Goal: Task Accomplishment & Management: Manage account settings

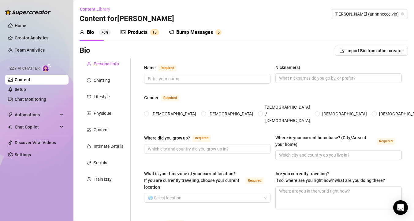
type input "[PERSON_NAME]"
type input "Canada"
type input "West Coast of Canada"
type input "Heterosexual"
type input "Married"
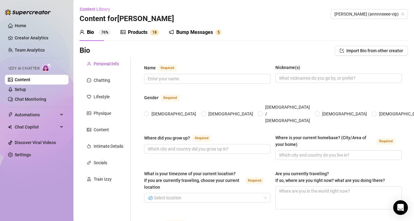
type input "1"
type input "no"
type input "Full time OnlyFans creator and Influencer"
type input "Starbucks"
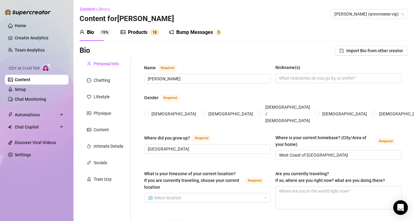
type textarea "To be able to buy a house"
type textarea "I enjoy camping, hiking, swimming and hunting"
radio input "true"
type input "[DATE]"
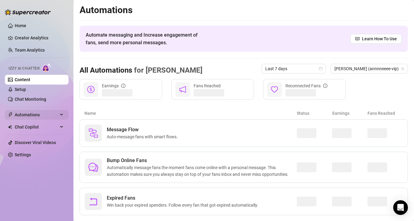
click at [21, 112] on span "Automations" at bounding box center [36, 115] width 43 height 10
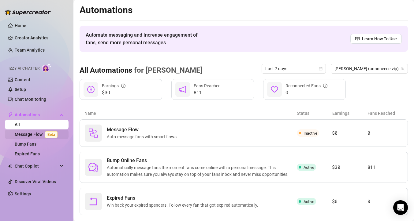
click at [28, 133] on link "Message Flow Beta" at bounding box center [37, 134] width 45 height 5
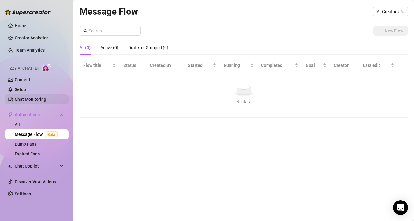
click at [19, 100] on link "Chat Monitoring" at bounding box center [31, 99] width 32 height 5
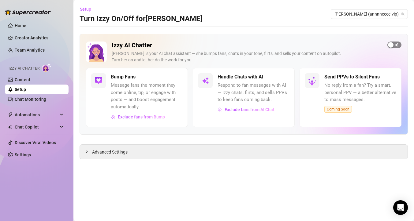
click at [388, 47] on div "button" at bounding box center [391, 45] width 6 height 6
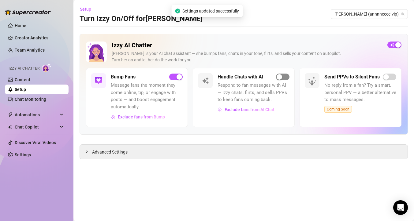
click at [281, 78] on div "button" at bounding box center [280, 77] width 6 height 6
click at [157, 118] on span "Exclude fans from Bump" at bounding box center [141, 117] width 47 height 5
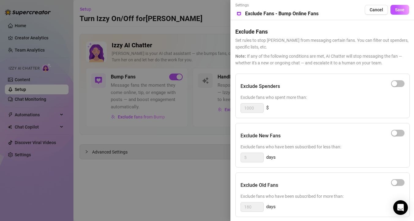
click at [214, 145] on div at bounding box center [207, 110] width 414 height 221
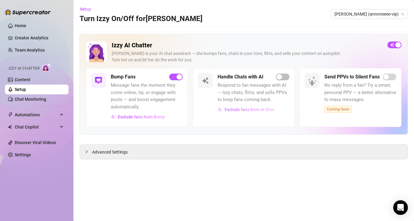
click at [252, 111] on span "Exclude fans from AI Chat" at bounding box center [250, 109] width 50 height 5
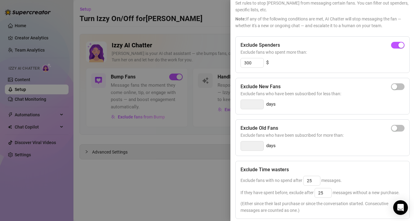
scroll to position [40, 0]
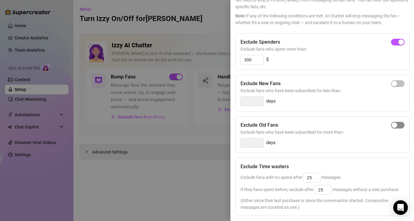
click at [392, 125] on div "button" at bounding box center [395, 126] width 6 height 6
click at [251, 144] on input "14" at bounding box center [252, 143] width 23 height 9
type input "1"
drag, startPoint x: 393, startPoint y: 126, endPoint x: 372, endPoint y: 128, distance: 21.2
click at [393, 126] on span "button" at bounding box center [397, 125] width 13 height 7
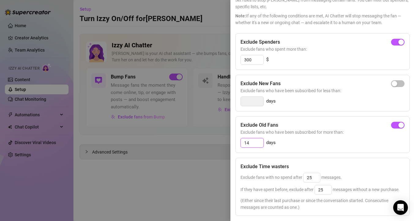
click at [247, 143] on input "14" at bounding box center [252, 143] width 23 height 9
drag, startPoint x: 250, startPoint y: 145, endPoint x: 234, endPoint y: 143, distance: 15.8
click at [234, 143] on div "Settings Preview Exclude Fans - Handle Chats with AI Cancel Save Exclude Fans S…" at bounding box center [322, 110] width 184 height 221
type input "30"
click at [325, 158] on div "Exclude Time wasters Exclude fans with no spend after 25 messages. If they have…" at bounding box center [322, 187] width 174 height 58
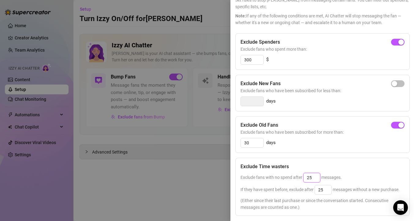
drag, startPoint x: 313, startPoint y: 178, endPoint x: 307, endPoint y: 180, distance: 7.1
click at [307, 180] on input "25" at bounding box center [311, 177] width 17 height 9
type input "25"
click at [365, 180] on div "Exclude fans with no spend after 25 messages." at bounding box center [322, 178] width 164 height 10
click at [252, 143] on input "30" at bounding box center [252, 143] width 23 height 9
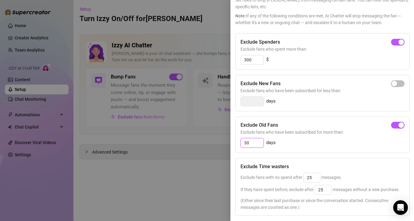
type input "3"
click at [392, 126] on div "button" at bounding box center [395, 126] width 6 height 6
drag, startPoint x: 253, startPoint y: 142, endPoint x: 215, endPoint y: 141, distance: 37.7
click at [215, 141] on div "Settings Preview Exclude Fans - Handle Chats with AI Cancel Save Exclude Fans S…" at bounding box center [207, 110] width 414 height 221
type input "60"
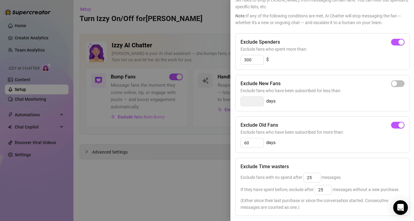
click at [329, 143] on div "60 days" at bounding box center [322, 143] width 164 height 10
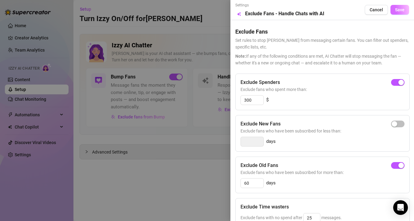
click at [390, 10] on button "Save" at bounding box center [399, 10] width 19 height 10
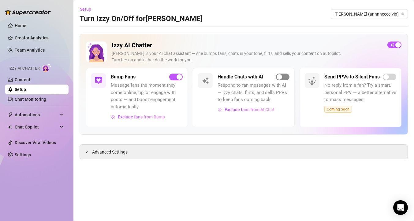
click at [280, 78] on div "button" at bounding box center [280, 77] width 6 height 6
click at [123, 152] on span "Advanced Settings" at bounding box center [109, 152] width 35 height 7
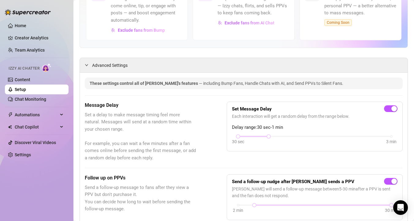
scroll to position [87, 0]
click at [387, 137] on div "30 sec 3 min" at bounding box center [314, 136] width 153 height 2
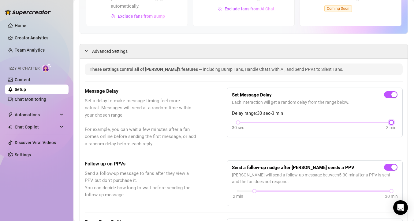
scroll to position [41, 0]
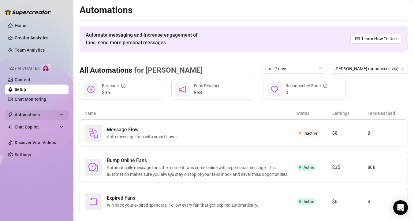
click at [32, 117] on span "Automations" at bounding box center [36, 115] width 43 height 10
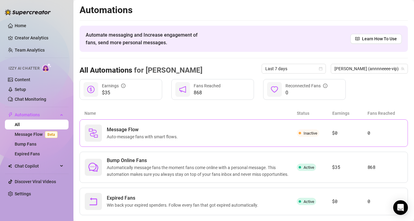
click at [159, 135] on span "Auto-message fans with smart flows." at bounding box center [143, 137] width 73 height 7
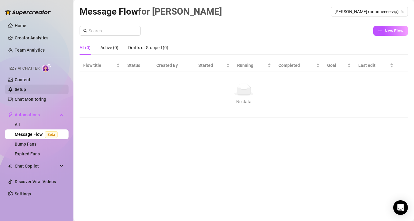
click at [20, 88] on link "Setup" at bounding box center [20, 89] width 11 height 5
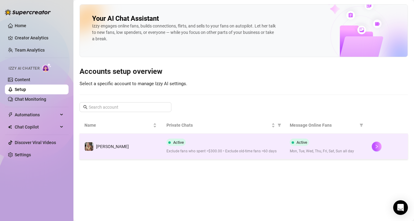
click at [99, 147] on span "[PERSON_NAME]" at bounding box center [112, 146] width 33 height 5
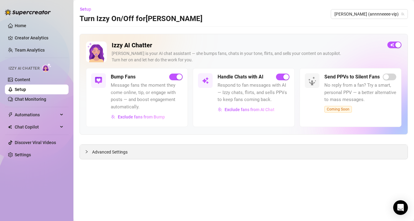
click at [110, 152] on span "Advanced Settings" at bounding box center [109, 152] width 35 height 7
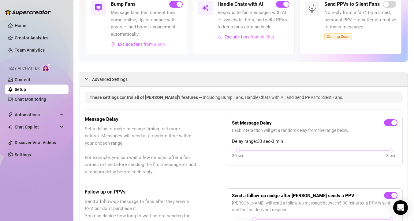
scroll to position [158, 0]
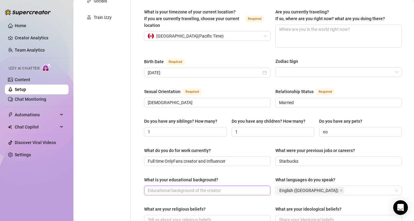
click at [234, 186] on span at bounding box center [207, 191] width 126 height 10
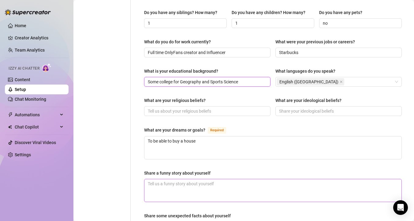
scroll to position [267, 0]
type input "Some college for Geography and Sports Science"
click at [231, 179] on textarea "Share a funny story about yourself" at bounding box center [272, 190] width 257 height 23
type textarea "W"
type textarea "Whe"
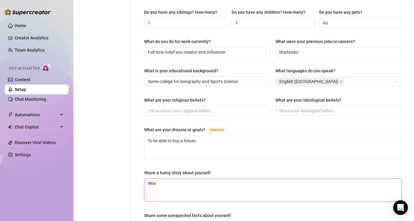
type textarea "When"
type textarea "When i"
type textarea "When it"
type textarea "When its"
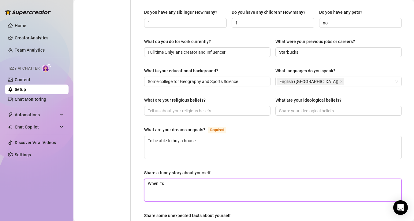
type textarea "When its"
type textarea "When its v"
type textarea "When its ve"
type textarea "When its very"
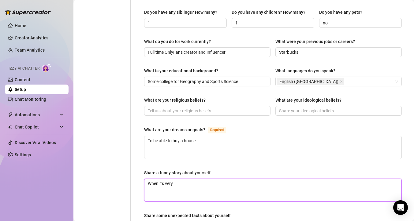
type textarea "When its very w"
type textarea "When its very wi"
type textarea "When its very wid"
type textarea "When its very widn"
type textarea "When its very widny"
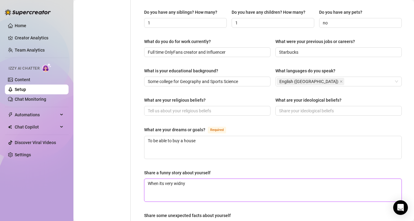
type textarea "When its very widn"
type textarea "When its very wid"
type textarea "When its very wi"
type textarea "When its very win"
type textarea "When its very wind"
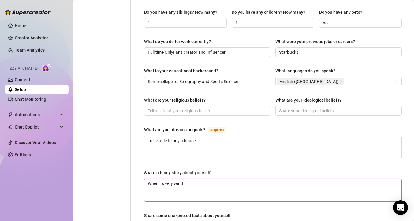
type textarea "When its very windy"
type textarea "When its very windy o"
type textarea "When its very windy ou"
type textarea "When its very windy out"
type textarea "When its very windy outs"
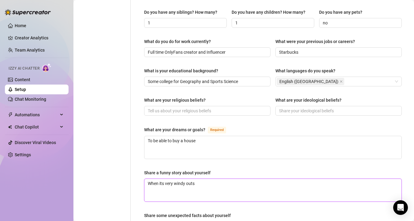
type textarea "When its very windy outsi"
type textarea "When its very windy outside"
type textarea "When its very windy outside I"
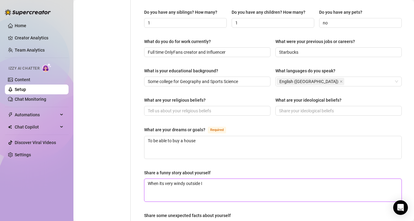
type textarea "When its very windy outside I l"
type textarea "When its very windy outside I li"
type textarea "When its very windy outside I lik"
type textarea "When its very windy outside I like"
type textarea "When its very windy outside I like t"
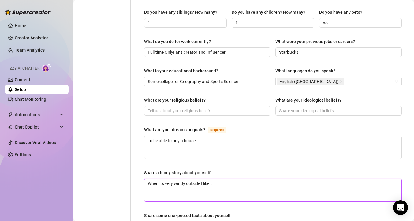
type textarea "When its very windy outside I like to"
type textarea "When its very windy outside I like to g"
type textarea "When its very windy outside I like to go"
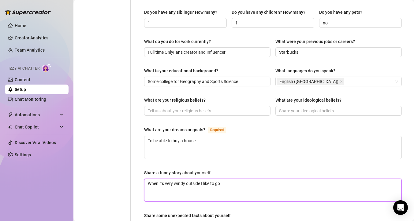
type textarea "When its very windy outside I like to go o"
type textarea "When its very windy outside I like to go ou"
type textarea "When its very windy outside I like to go out"
type textarea "When its very windy outside I like to go outs"
type textarea "When its very windy outside I like to go outsi"
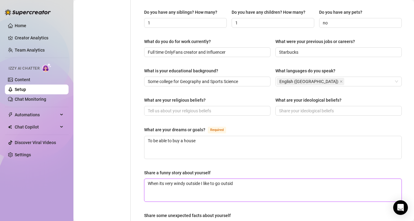
type textarea "When its very windy outside I like to go outside"
type textarea "When its very windy outside I like to go outside [GEOGRAPHIC_DATA]"
type textarea "When its very windy outside I like to go outside wit"
type textarea "When its very windy outside I like to go outside with"
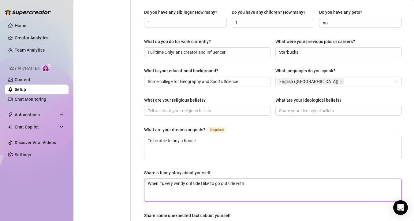
type textarea "When its very windy outside I like to go outside with."
type textarea "When its very windy outside I like to go outside with"
type textarea "When its very windy outside I like to go outside with a"
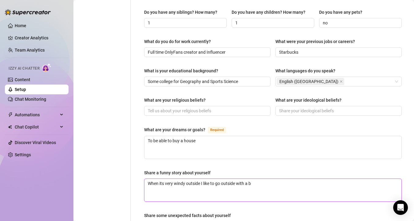
type textarea "When its very windy outside I like to go outside with a be"
type textarea "When its very windy outside I like to go outside with a bed"
type textarea "When its very windy outside I like to go outside with a bed s"
type textarea "When its very windy outside I like to go outside with a bed sh"
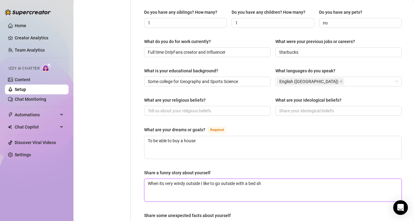
type textarea "When its very windy outside I like to go outside with a bed she"
type textarea "When its very windy outside I like to go outside with a bed shee"
type textarea "When its very windy outside I like to go outside with a bed sheet"
type textarea "When its very windy outside I like to go outside with a bed sheet a"
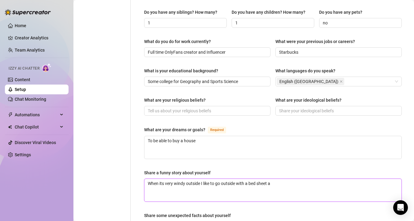
type textarea "When its very windy outside I like to go outside with a bed sheet an"
type textarea "When its very windy outside I like to go outside with a bed sheet and"
type textarea "When its very windy outside I like to go outside with a bed sheet and s"
type textarea "When its very windy outside I like to go outside with a bed sheet and sa"
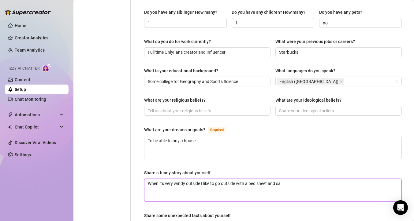
type textarea "When its very windy outside I like to go outside with a bed sheet and san"
type textarea "When its very windy outside I like to go outside with a bed sheet and sand"
type textarea "When its very windy outside I like to go outside with a bed sheet and sand o"
type textarea "When its very windy outside I like to go outside with a bed sheet and sand on"
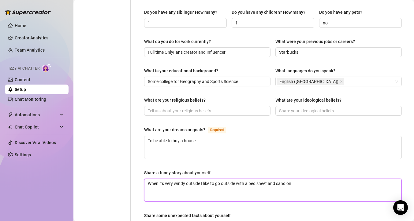
type textarea "When its very windy outside I like to go outside with a bed sheet and sand on"
type textarea "When its very windy outside I like to go outside with a bed sheet and sand on i"
type textarea "When its very windy outside I like to go outside with a bed sheet and sand on it"
type textarea "When its very windy outside I like to go outside with a bed sheet and sand on i…"
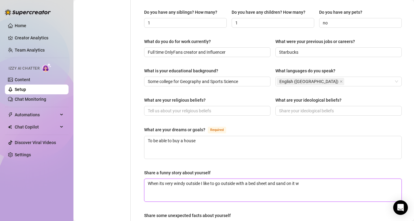
type textarea "When its very windy outside I like to go outside with a bed sheet and sand on i…"
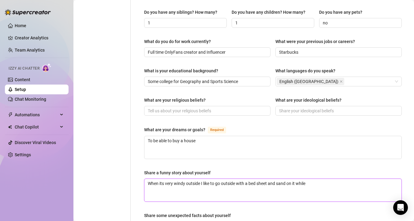
type textarea "When its very windy outside I like to go outside with a bed sheet and sand on i…"
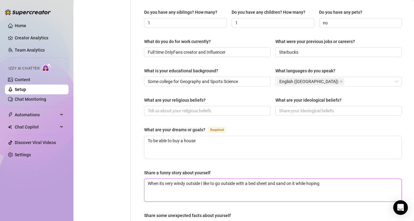
type textarea "When its very windy outside I like to go outside with a bed sheet and sand on i…"
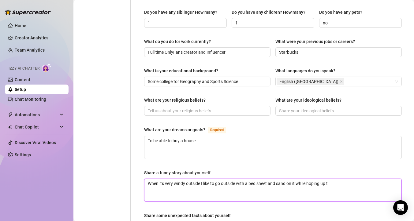
type textarea "When its very windy outside I like to go outside with a bed sheet and sand on i…"
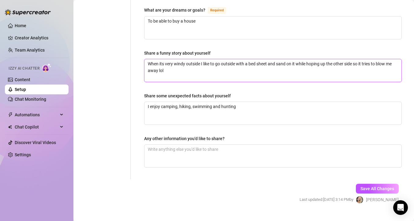
scroll to position [388, 0]
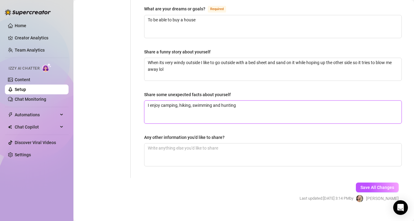
click at [242, 101] on textarea "I enjoy camping, hiking, swimming and hunting" at bounding box center [272, 112] width 257 height 23
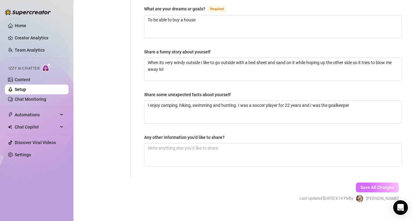
click at [374, 185] on span "Save All Changes" at bounding box center [377, 187] width 34 height 5
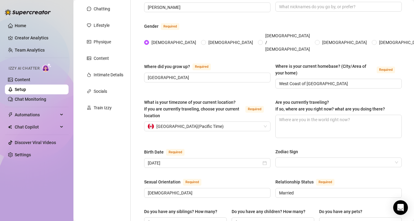
scroll to position [56, 0]
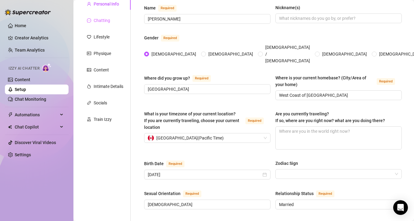
click at [115, 20] on div "Chatting" at bounding box center [105, 21] width 51 height 12
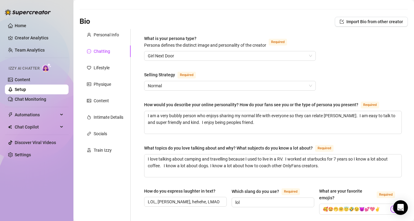
scroll to position [4, 0]
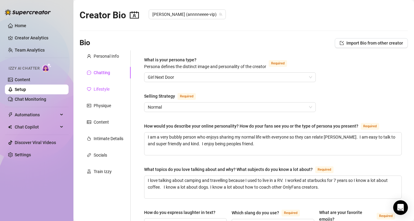
click at [103, 91] on div "Lifestyle" at bounding box center [102, 89] width 16 height 7
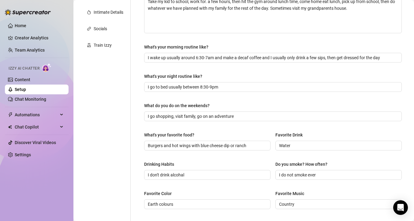
scroll to position [83, 0]
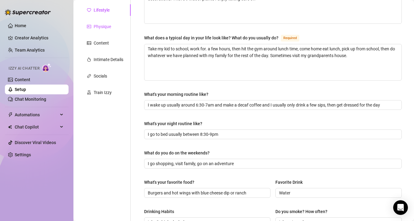
click at [106, 26] on div "Physique" at bounding box center [102, 26] width 17 height 7
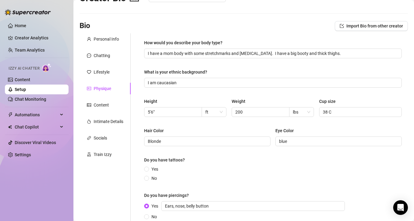
scroll to position [20, 0]
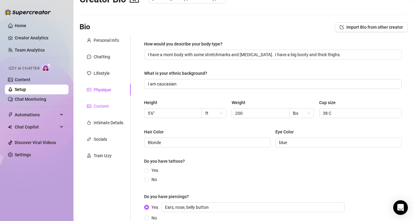
click at [94, 108] on div "Content" at bounding box center [101, 106] width 15 height 7
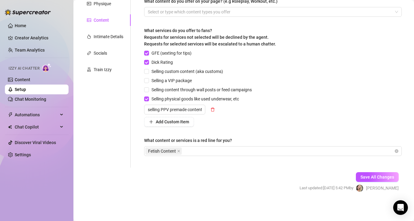
scroll to position [0, 0]
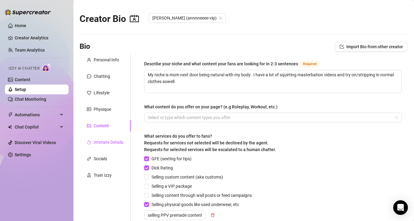
click at [110, 140] on div "Intimate Details" at bounding box center [109, 142] width 30 height 7
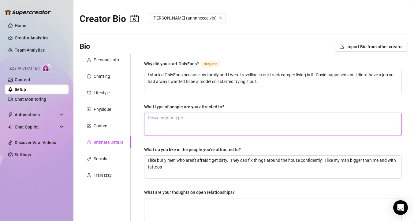
click at [225, 128] on textarea "What type of people are you attracted to?" at bounding box center [272, 124] width 257 height 23
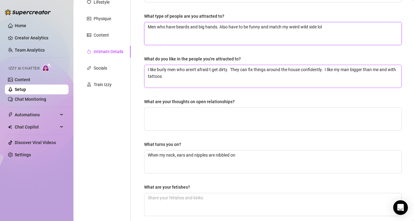
scroll to position [162, 0]
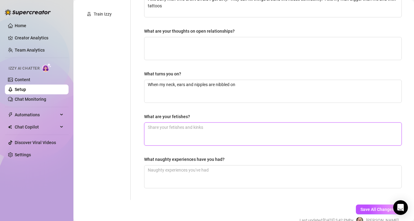
click at [199, 132] on textarea "What are your fetishes?" at bounding box center [272, 134] width 257 height 23
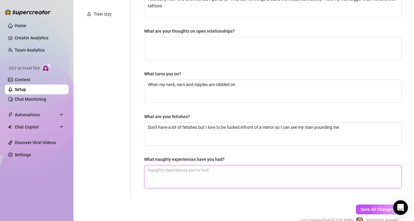
click at [222, 170] on textarea "What naughty experiences have you had?" at bounding box center [272, 177] width 257 height 23
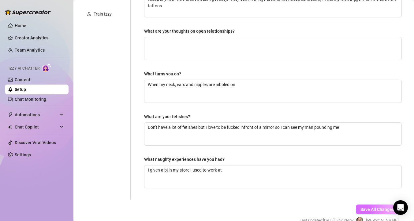
click at [373, 210] on span "Save All Changes" at bounding box center [377, 209] width 34 height 5
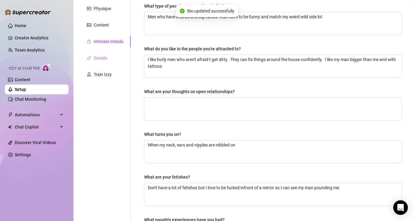
click at [108, 59] on div "Socials" at bounding box center [105, 58] width 51 height 12
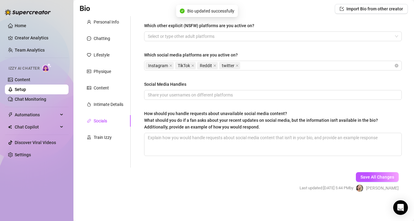
scroll to position [38, 0]
click at [199, 95] on input "Social Media Handles" at bounding box center [272, 95] width 249 height 7
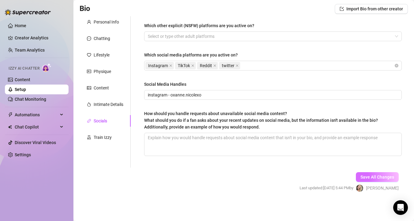
click at [362, 173] on button "Save All Changes" at bounding box center [377, 178] width 43 height 10
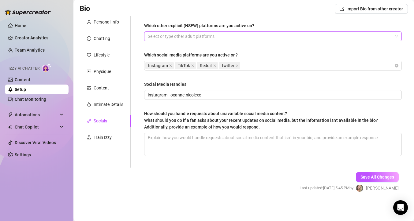
click at [173, 35] on div at bounding box center [269, 36] width 249 height 9
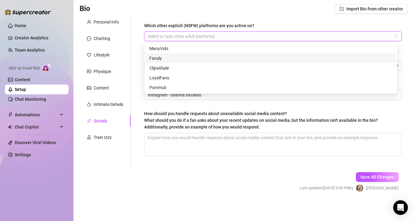
click at [181, 60] on div "Fansly" at bounding box center [270, 58] width 243 height 7
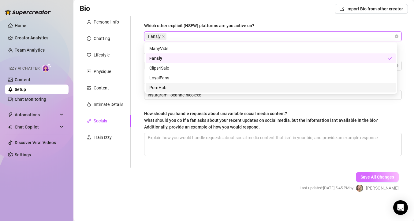
click at [369, 179] on span "Save All Changes" at bounding box center [377, 177] width 34 height 5
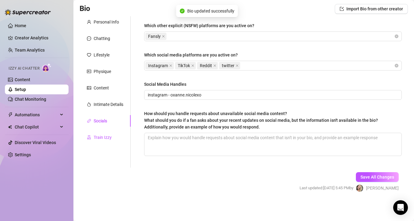
click at [99, 136] on div "Train Izzy" at bounding box center [103, 137] width 18 height 7
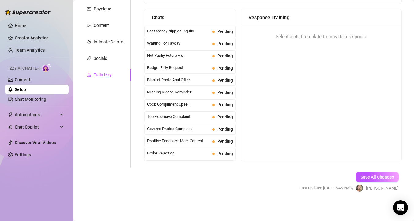
scroll to position [43, 0]
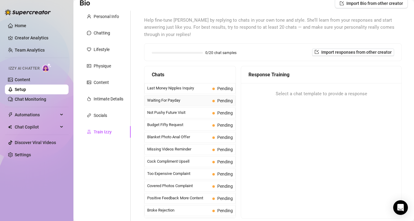
click at [177, 99] on span "Waiting For Payday" at bounding box center [178, 101] width 63 height 6
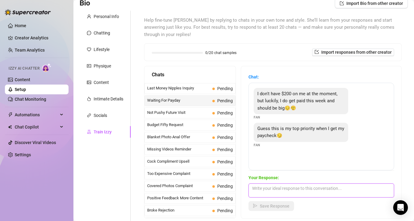
click at [325, 190] on textarea at bounding box center [321, 191] width 146 height 14
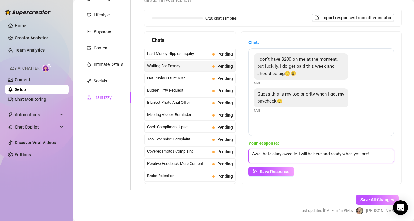
scroll to position [100, 0]
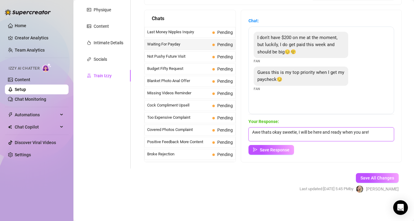
click at [375, 135] on textarea "Awe thats okay sweetie, I will be here and ready when you are!" at bounding box center [321, 135] width 146 height 14
click at [280, 149] on span "Save Response" at bounding box center [275, 150] width 30 height 5
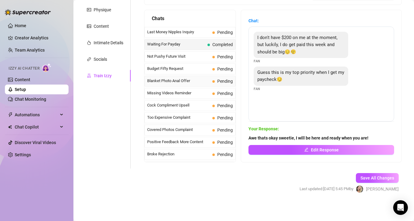
click at [180, 82] on span "Blanket Photo Anal Offer" at bounding box center [178, 81] width 63 height 6
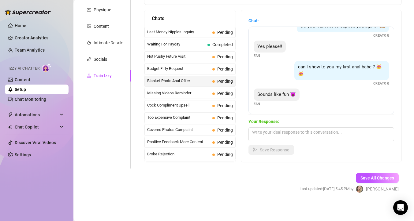
scroll to position [101, 0]
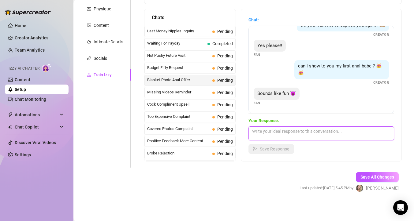
click at [316, 134] on textarea at bounding box center [321, 134] width 146 height 14
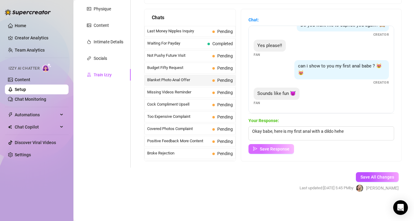
click at [282, 150] on span "Save Response" at bounding box center [275, 149] width 30 height 5
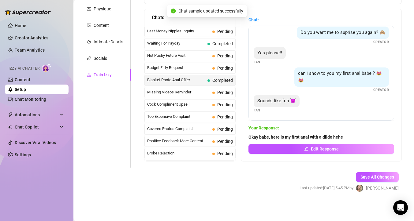
scroll to position [93, 0]
click at [185, 119] on span "Too Expensive Complaint" at bounding box center [178, 117] width 63 height 6
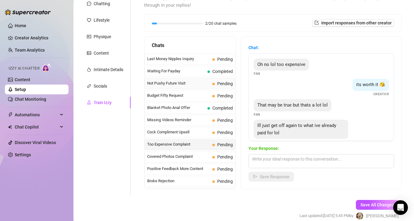
scroll to position [72, 0]
click at [179, 73] on span "Waiting For Payday" at bounding box center [176, 72] width 58 height 6
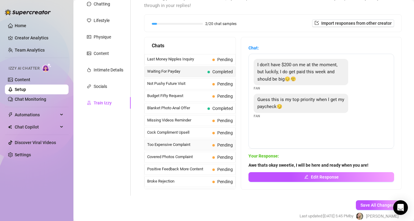
click at [185, 145] on span "Too Expensive Complaint" at bounding box center [178, 145] width 63 height 6
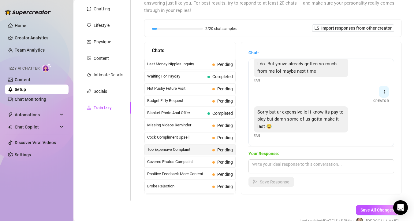
scroll to position [88, 0]
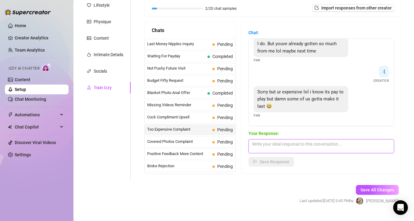
click at [287, 146] on textarea at bounding box center [321, 146] width 146 height 14
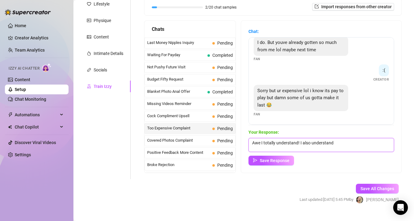
scroll to position [101, 0]
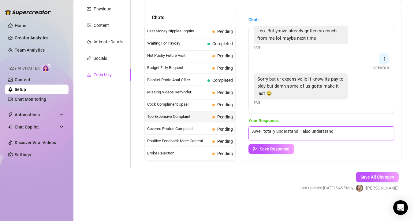
drag, startPoint x: 333, startPoint y: 132, endPoint x: 300, endPoint y: 135, distance: 32.8
click at [300, 135] on textarea "Awe I totally understand! I also understand" at bounding box center [321, 134] width 146 height 14
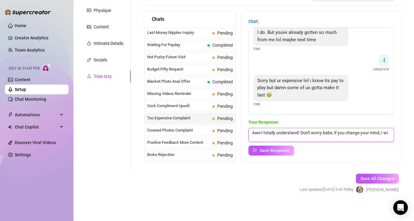
scroll to position [0, 0]
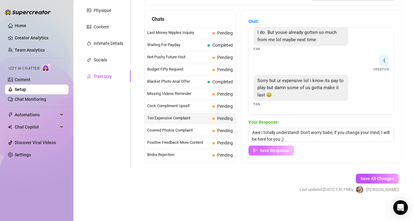
click at [275, 152] on span "Save Response" at bounding box center [275, 150] width 30 height 5
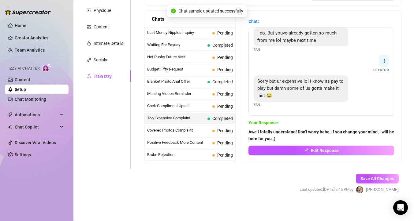
scroll to position [114, 0]
click at [184, 130] on span "Covered Photos Complaint" at bounding box center [178, 131] width 63 height 6
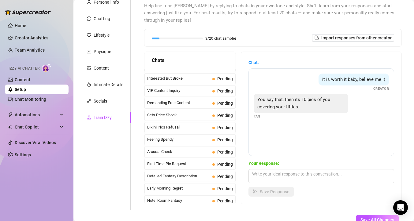
scroll to position [245, 0]
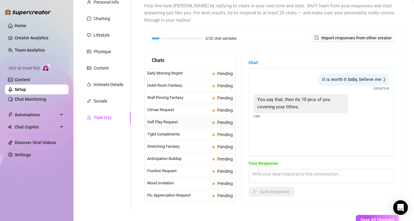
click at [181, 120] on span "Self Play Request" at bounding box center [178, 122] width 63 height 6
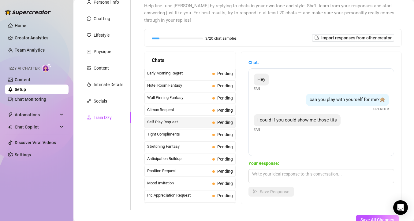
scroll to position [47, 0]
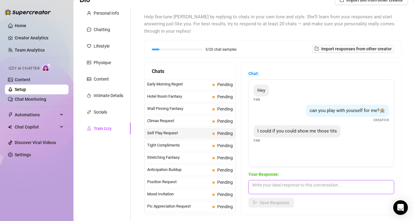
click at [294, 191] on textarea at bounding box center [321, 187] width 146 height 14
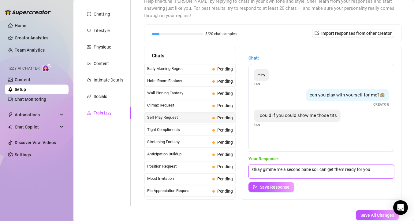
scroll to position [94, 0]
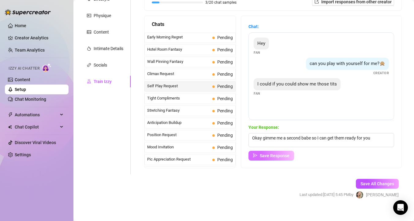
click at [277, 157] on span "Save Response" at bounding box center [275, 156] width 30 height 5
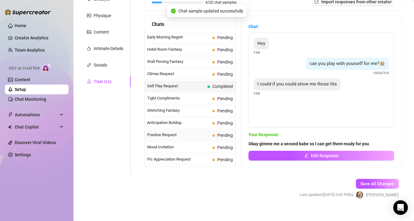
click at [176, 135] on span "Position Request" at bounding box center [178, 135] width 63 height 6
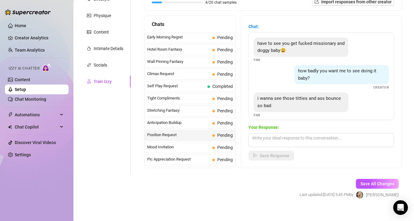
scroll to position [87, 0]
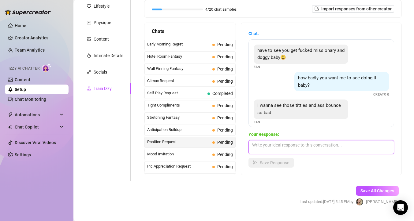
click at [275, 147] on textarea at bounding box center [321, 147] width 146 height 14
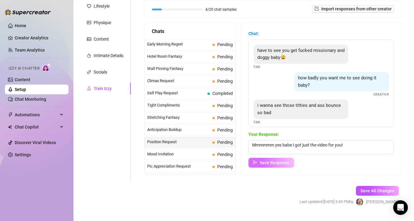
click at [283, 163] on span "Save Response" at bounding box center [275, 163] width 30 height 5
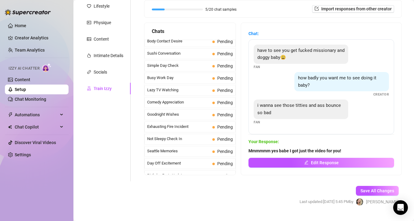
scroll to position [392, 0]
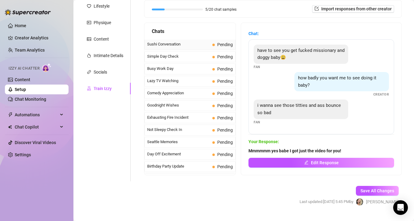
click at [167, 46] on span "Sushi Conversation" at bounding box center [178, 44] width 63 height 6
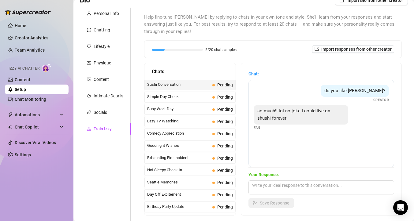
scroll to position [48, 0]
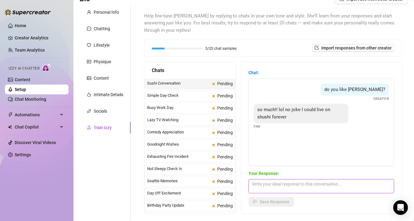
click at [282, 184] on textarea at bounding box center [321, 187] width 146 height 14
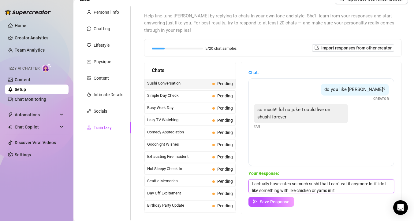
scroll to position [7, 0]
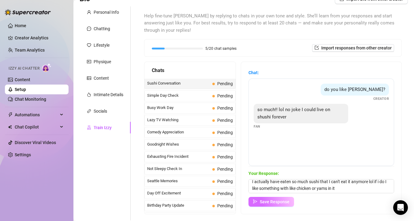
click at [280, 205] on button "Save Response" at bounding box center [271, 202] width 46 height 10
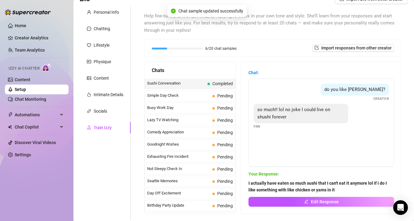
scroll to position [473, 0]
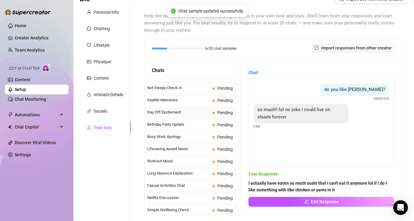
click at [164, 111] on span "Day Off Excitement" at bounding box center [178, 113] width 63 height 6
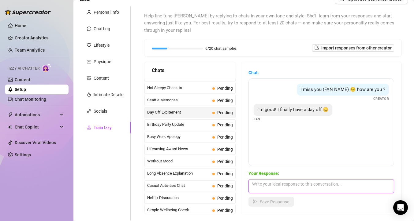
click at [270, 185] on textarea at bounding box center [321, 187] width 146 height 14
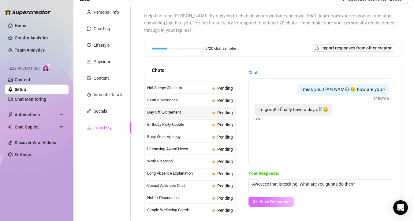
click at [278, 200] on span "Save Response" at bounding box center [275, 202] width 30 height 5
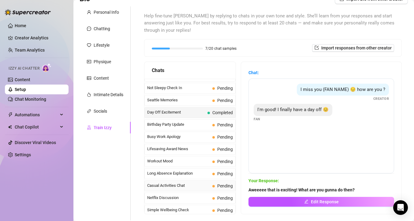
click at [173, 187] on span "Casual Activities Chat" at bounding box center [178, 186] width 63 height 6
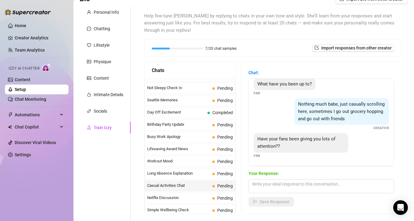
scroll to position [13, 0]
click at [301, 188] on textarea at bounding box center [321, 187] width 146 height 14
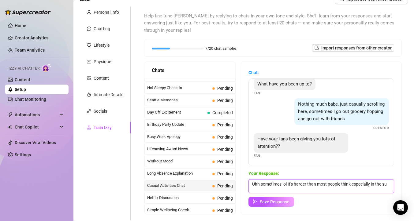
scroll to position [0, 0]
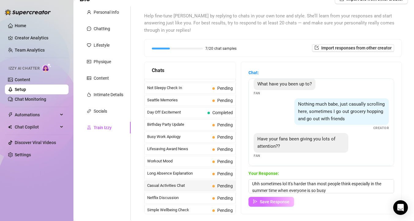
click at [276, 204] on span "Save Response" at bounding box center [275, 202] width 30 height 5
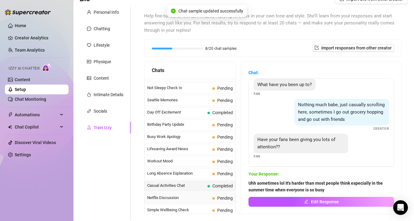
scroll to position [12, 0]
click at [179, 197] on span "Netflix Discussion" at bounding box center [178, 198] width 63 height 6
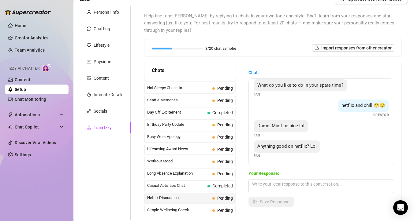
scroll to position [12, 0]
click at [309, 184] on textarea at bounding box center [321, 187] width 146 height 14
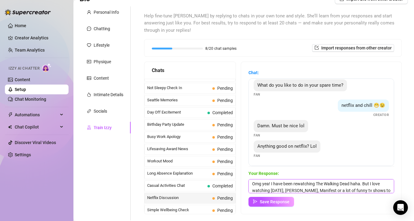
scroll to position [7, 0]
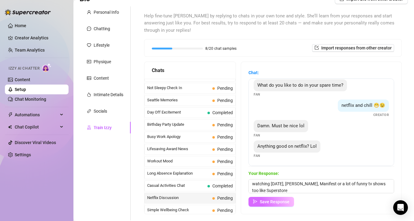
click at [280, 204] on button "Save Response" at bounding box center [271, 202] width 46 height 10
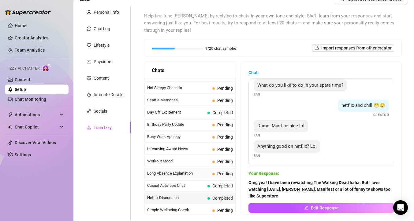
click at [198, 174] on span "Long Absence Explanation" at bounding box center [178, 174] width 63 height 6
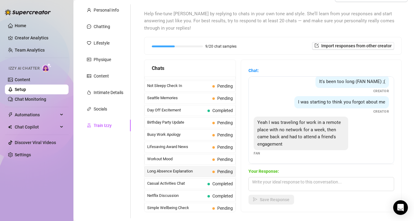
scroll to position [50, 0]
click at [284, 182] on textarea at bounding box center [321, 184] width 146 height 14
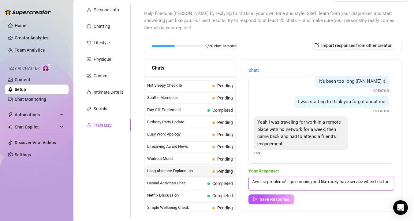
scroll to position [7, 0]
click at [269, 197] on button "Save Response" at bounding box center [271, 200] width 46 height 10
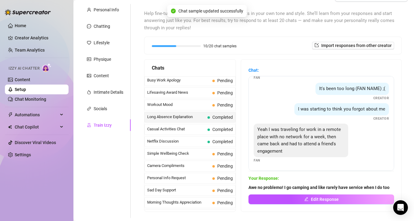
scroll to position [529, 0]
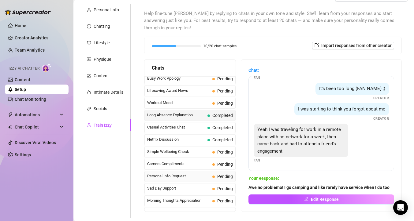
click at [179, 177] on span "Personal Info Request" at bounding box center [178, 176] width 63 height 6
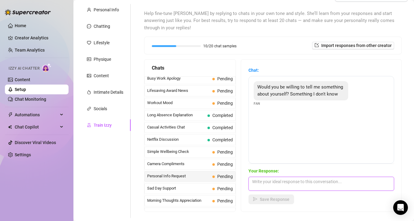
click at [292, 184] on textarea at bounding box center [321, 184] width 146 height 14
click at [295, 182] on textarea "Sure! I used to be i" at bounding box center [321, 184] width 146 height 14
drag, startPoint x: 290, startPoint y: 180, endPoint x: 266, endPoint y: 182, distance: 24.2
click at [266, 182] on textarea "Sure! I used to be i" at bounding box center [321, 184] width 146 height 14
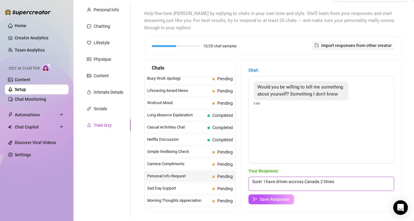
click at [294, 182] on textarea "Sure! I have driven accross Canada 2 times" at bounding box center [321, 184] width 146 height 14
click at [335, 183] on textarea "Sure! I have driven across [GEOGRAPHIC_DATA] 2 times" at bounding box center [321, 184] width 146 height 14
click at [332, 182] on textarea "Sure! I have driven across [GEOGRAPHIC_DATA] 2 times" at bounding box center [321, 184] width 146 height 14
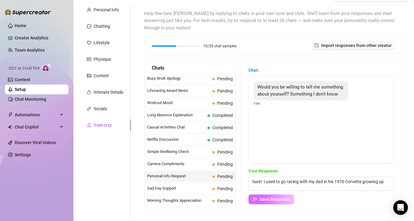
click at [272, 196] on button "Save Response" at bounding box center [271, 200] width 46 height 10
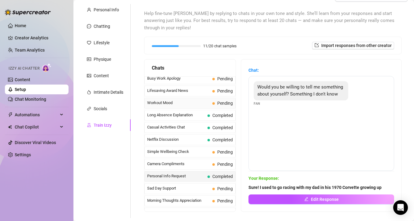
click at [175, 101] on span "Workout Mood" at bounding box center [178, 103] width 63 height 6
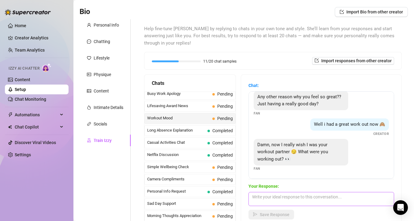
scroll to position [36, 0]
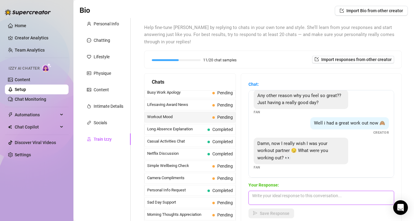
click at [302, 197] on textarea at bounding box center [321, 198] width 146 height 14
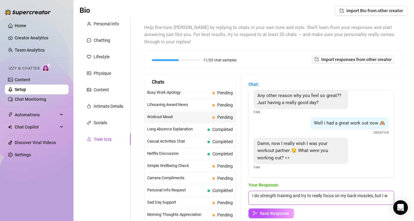
scroll to position [0, 0]
click at [269, 203] on textarea "I do strength training and try to really focus on my back muscles, but I will a…" at bounding box center [321, 198] width 146 height 14
click at [276, 215] on span "Save Response" at bounding box center [275, 213] width 30 height 5
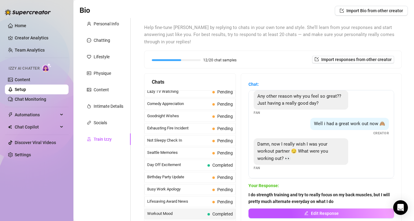
scroll to position [369, 0]
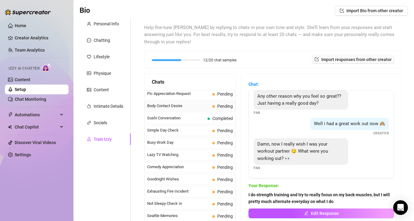
click at [193, 106] on span "Body Contact Desire" at bounding box center [178, 106] width 63 height 6
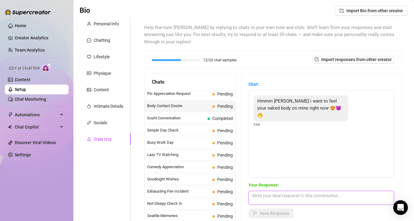
click at [272, 199] on textarea at bounding box center [321, 198] width 146 height 14
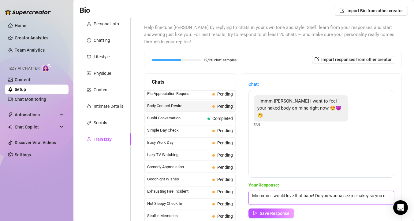
scroll to position [0, 0]
click at [284, 214] on span "Save Response" at bounding box center [275, 213] width 30 height 5
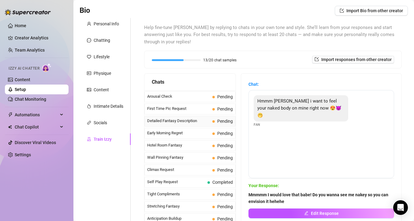
scroll to position [203, 0]
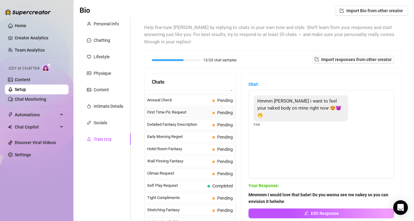
click at [189, 115] on span "First Time Pic Request" at bounding box center [178, 113] width 63 height 6
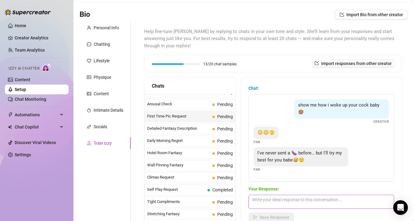
scroll to position [39, 0]
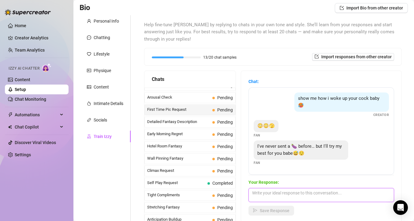
click at [282, 199] on textarea at bounding box center [321, 195] width 146 height 14
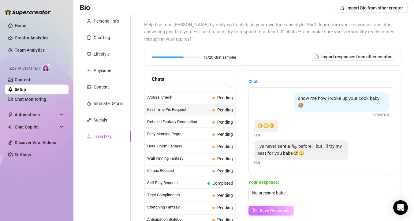
click at [268, 208] on button "Save Response" at bounding box center [271, 211] width 46 height 10
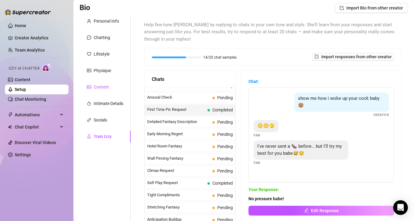
click at [102, 87] on div "Content" at bounding box center [101, 87] width 15 height 7
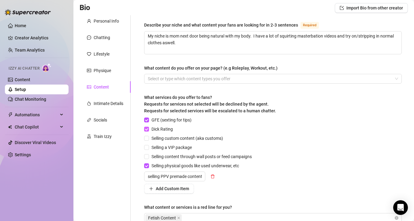
click at [154, 130] on span "Dick Rating" at bounding box center [162, 129] width 26 height 7
click at [148, 130] on input "Dick Rating" at bounding box center [146, 129] width 4 height 4
click at [147, 167] on input "Selling physical goods like used underwear, etc" at bounding box center [146, 166] width 4 height 4
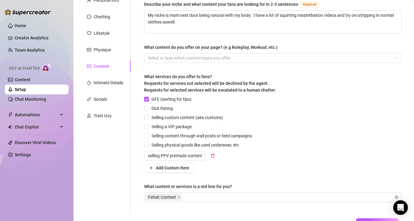
scroll to position [106, 0]
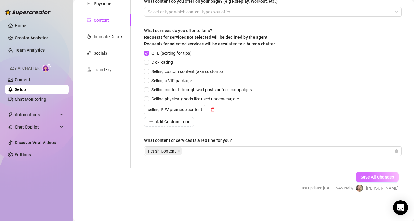
click at [372, 176] on span "Save All Changes" at bounding box center [377, 177] width 34 height 5
click at [100, 71] on div "Train Izzy" at bounding box center [103, 69] width 18 height 7
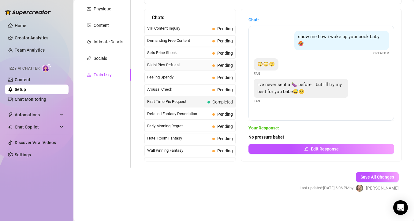
scroll to position [143, 0]
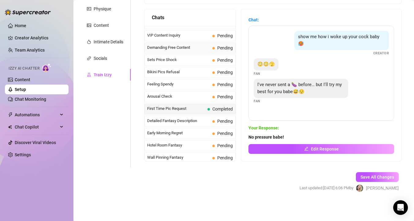
click at [183, 48] on span "Demanding Free Content" at bounding box center [178, 48] width 63 height 6
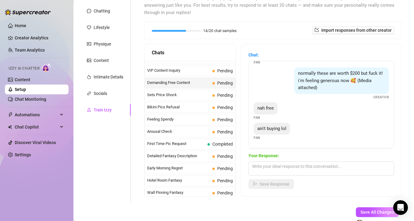
scroll to position [98, 0]
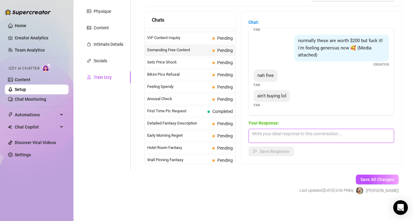
click at [288, 133] on textarea at bounding box center [321, 136] width 146 height 14
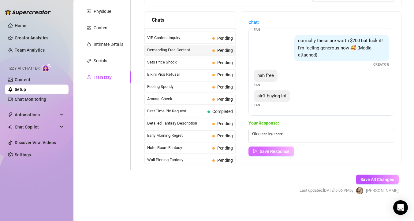
click at [285, 153] on span "Save Response" at bounding box center [275, 151] width 30 height 5
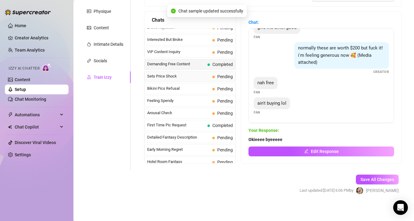
scroll to position [128, 0]
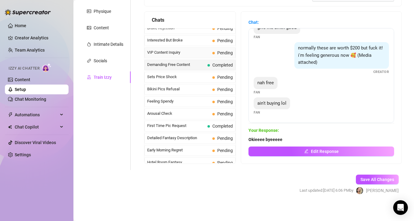
click at [186, 52] on span "VIP Content Inquiry" at bounding box center [178, 53] width 63 height 6
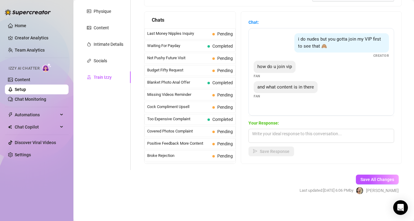
scroll to position [57, 0]
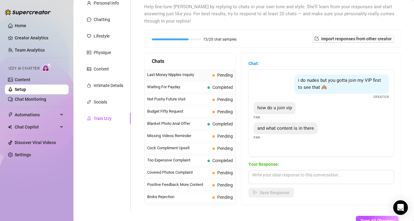
click at [181, 76] on span "Last Money Nipples Inquiry" at bounding box center [178, 75] width 63 height 6
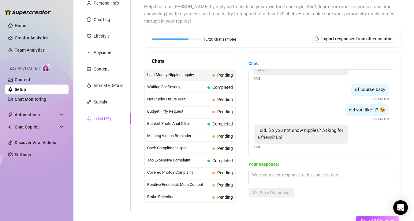
scroll to position [19, 0]
click at [261, 180] on textarea at bounding box center [321, 177] width 146 height 14
click at [274, 193] on span "Save Response" at bounding box center [275, 193] width 30 height 5
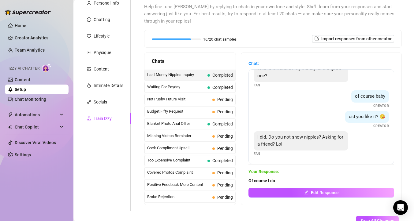
scroll to position [12, 0]
click at [189, 150] on span "Cock Compliment Upsell" at bounding box center [178, 148] width 63 height 6
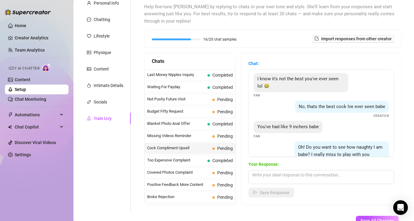
scroll to position [92, 0]
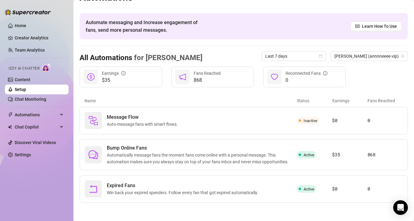
scroll to position [13, 0]
click at [23, 90] on link "Setup" at bounding box center [20, 89] width 11 height 5
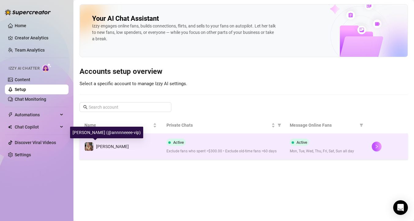
click at [103, 147] on span "[PERSON_NAME]" at bounding box center [112, 146] width 33 height 5
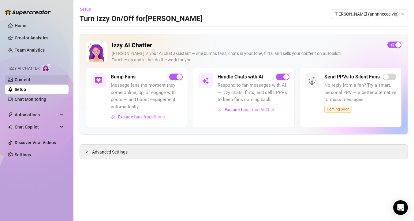
click at [21, 82] on link "Content" at bounding box center [23, 79] width 16 height 5
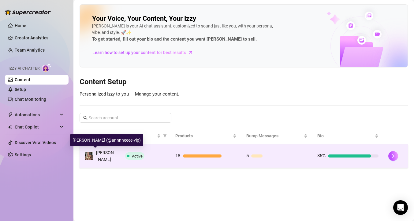
click at [103, 155] on span "[PERSON_NAME]" at bounding box center [105, 156] width 18 height 12
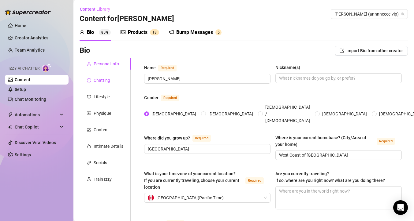
click at [108, 81] on div "Chatting" at bounding box center [102, 80] width 17 height 7
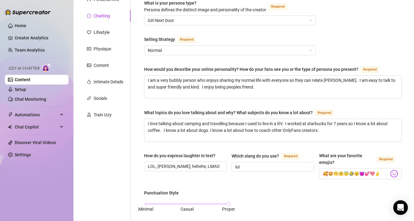
scroll to position [31, 0]
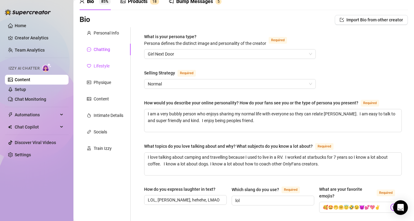
click at [101, 67] on div "Lifestyle" at bounding box center [102, 66] width 16 height 7
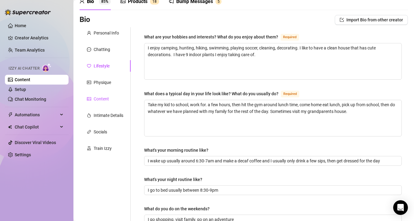
click at [102, 99] on div "Content" at bounding box center [101, 99] width 15 height 7
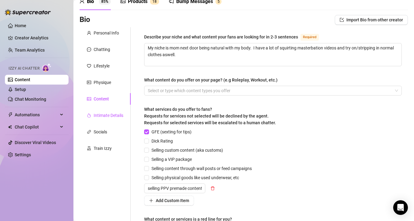
click at [105, 115] on div "Intimate Details" at bounding box center [109, 115] width 30 height 7
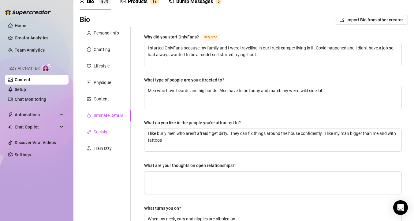
click at [103, 134] on div "Socials" at bounding box center [100, 132] width 13 height 7
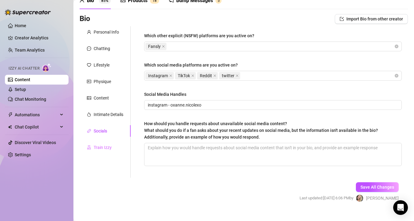
scroll to position [32, 0]
click at [108, 146] on div "Train Izzy" at bounding box center [103, 147] width 18 height 7
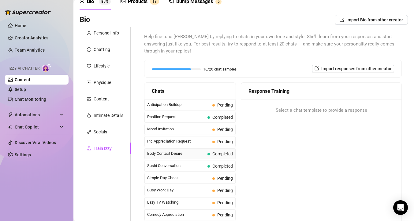
scroll to position [332, 0]
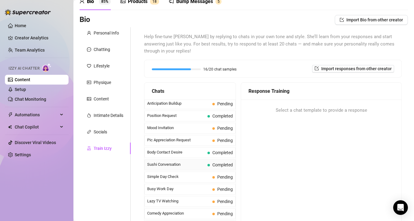
click at [174, 164] on span "Sushi Conversation" at bounding box center [176, 165] width 58 height 6
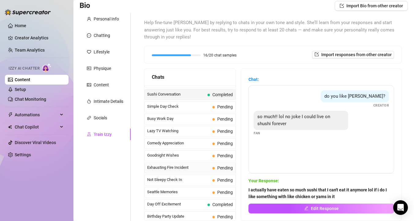
scroll to position [400, 0]
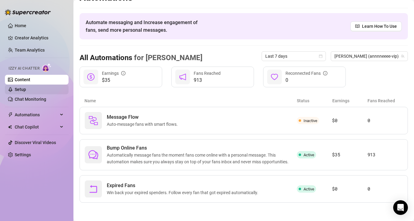
scroll to position [13, 0]
